Goal: Information Seeking & Learning: Learn about a topic

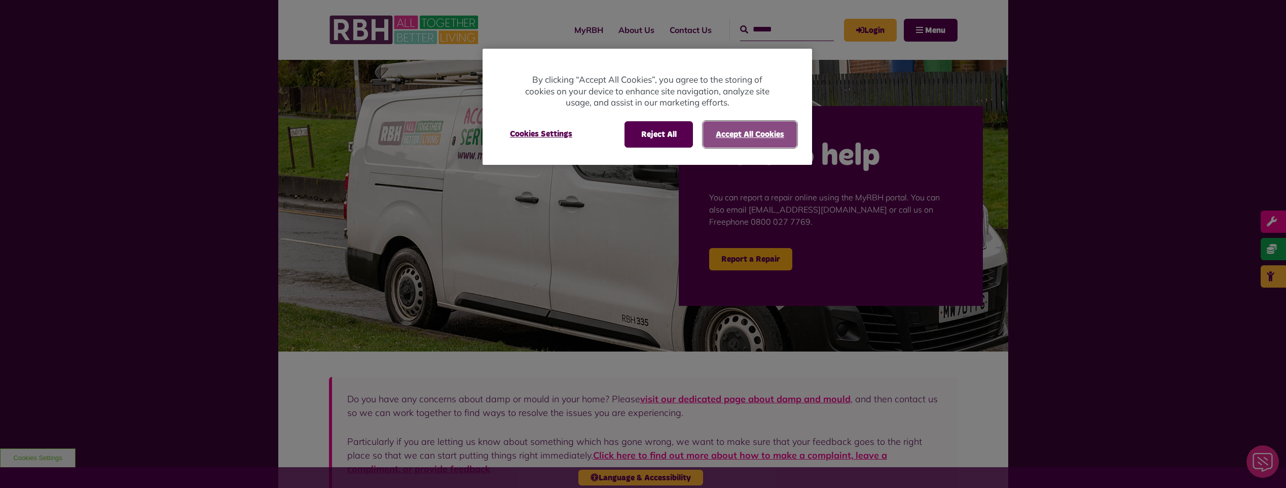
click at [760, 135] on button "Accept All Cookies" at bounding box center [750, 134] width 94 height 26
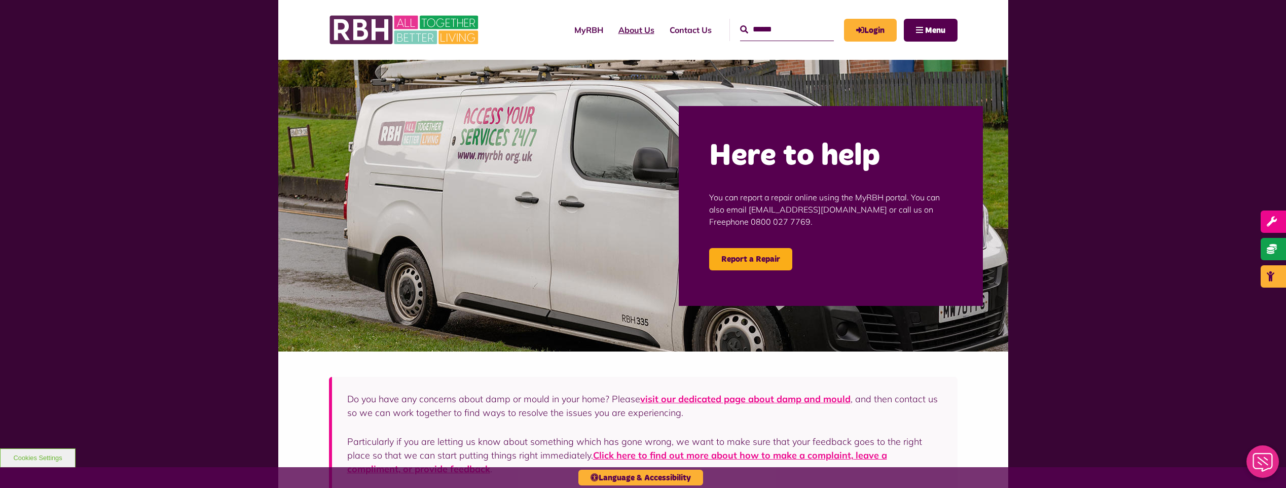
click at [616, 27] on link "About Us" at bounding box center [636, 29] width 51 height 27
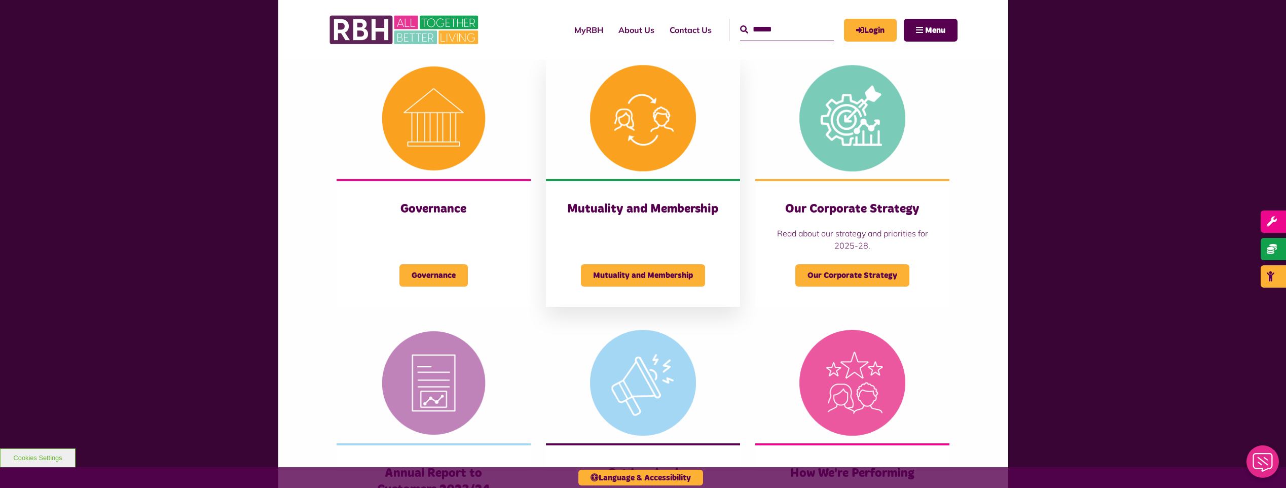
scroll to position [456, 0]
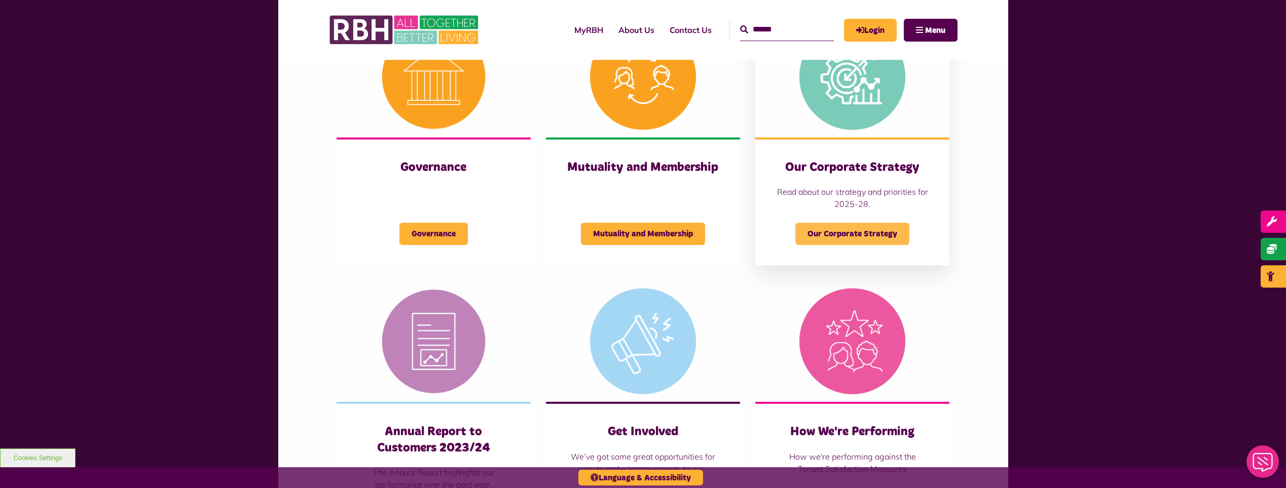
click at [871, 238] on span "Our Corporate Strategy" at bounding box center [852, 234] width 114 height 22
